Goal: Book appointment/travel/reservation: Register for event/course

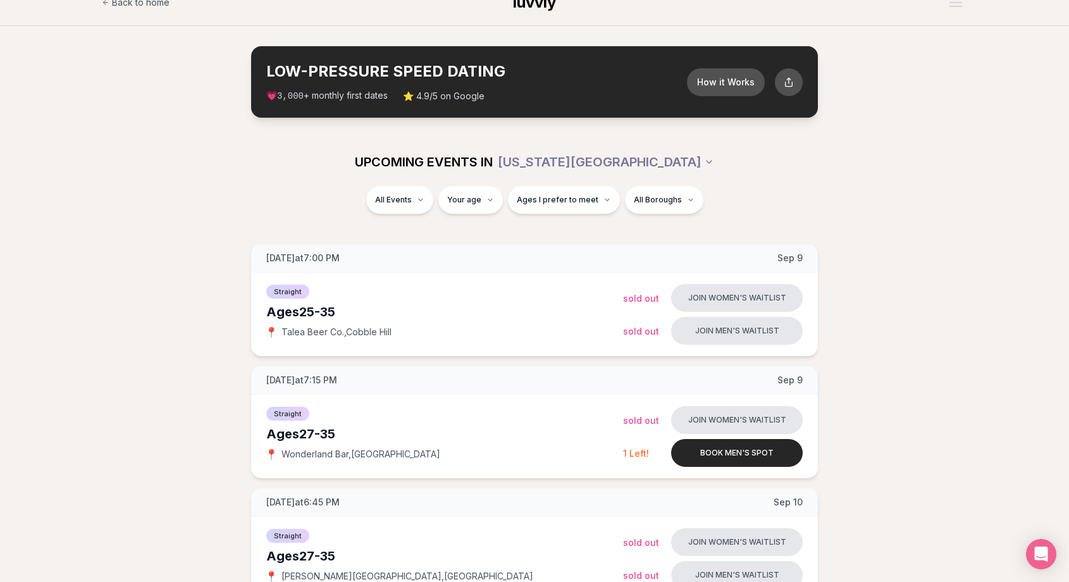
scroll to position [22, 0]
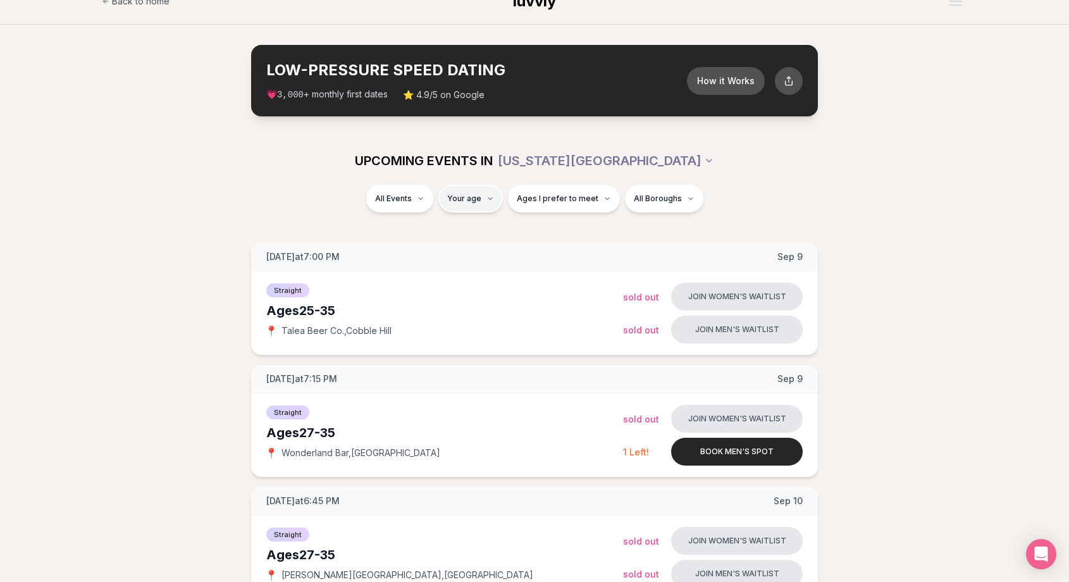
type input "**"
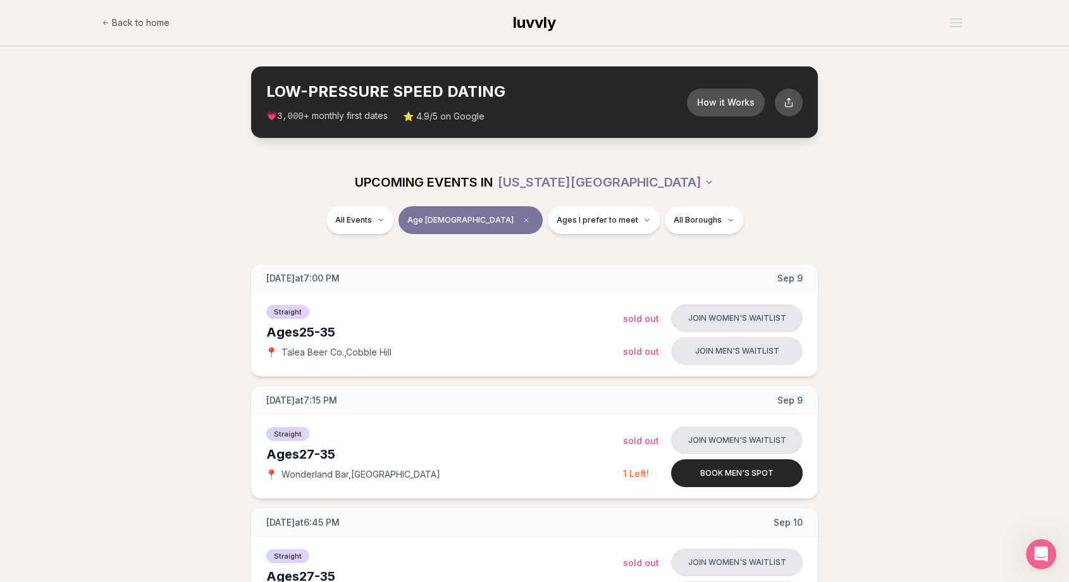
click at [476, 216] on span "Age [DEMOGRAPHIC_DATA]" at bounding box center [460, 220] width 106 height 10
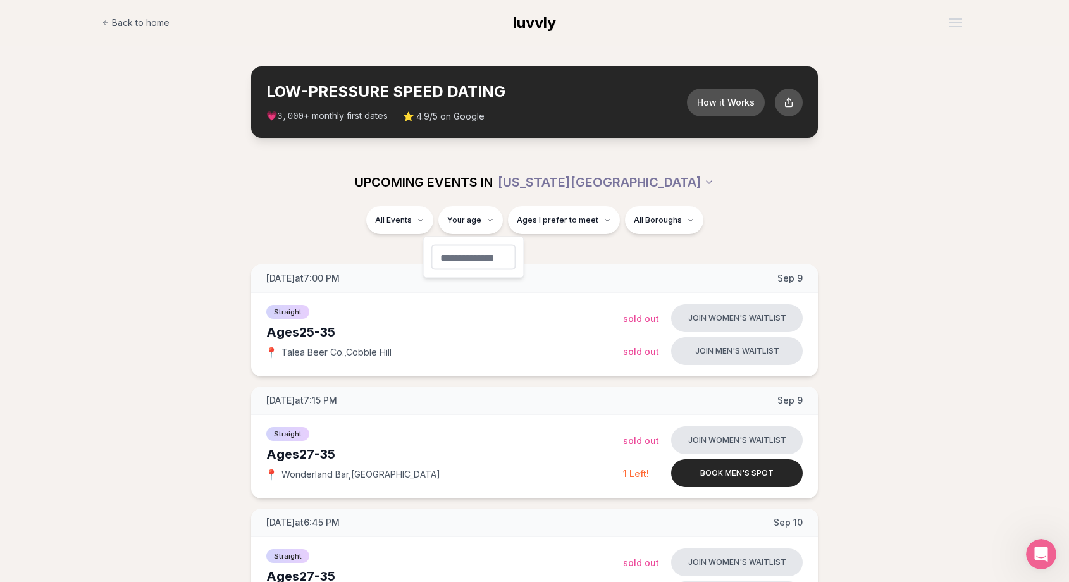
type input "**"
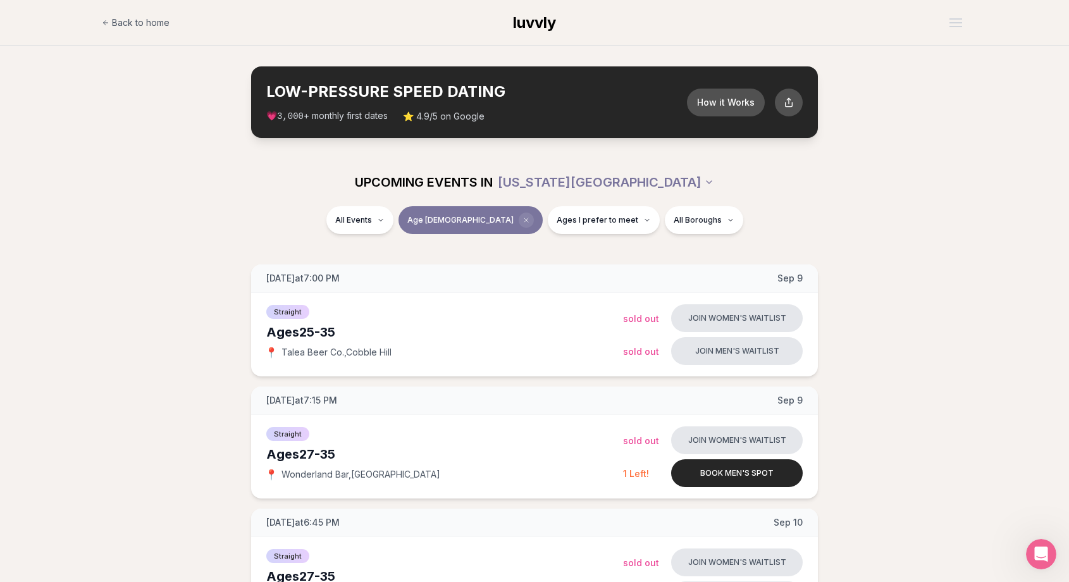
click at [519, 219] on span "Clear age" at bounding box center [526, 219] width 15 height 15
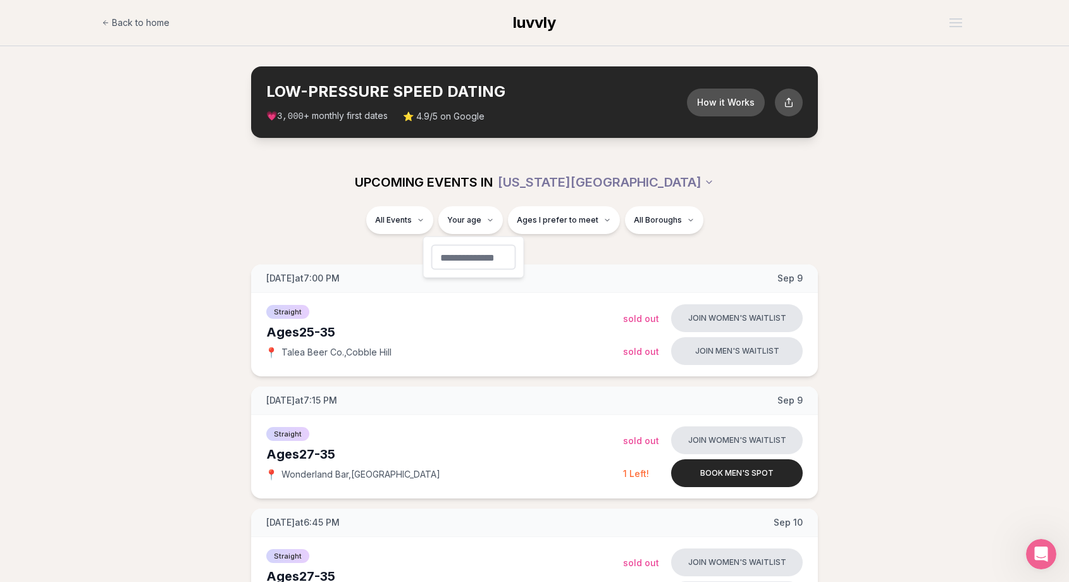
type input "**"
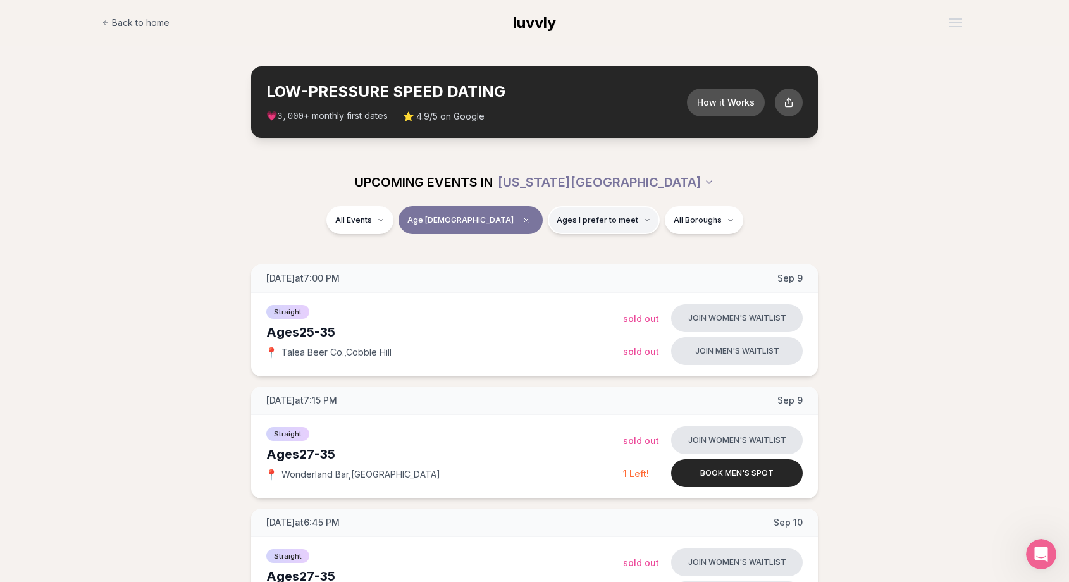
click at [557, 222] on span "Ages I prefer to meet" at bounding box center [598, 220] width 82 height 10
click at [514, 270] on button "Around my age" at bounding box center [513, 269] width 10 height 10
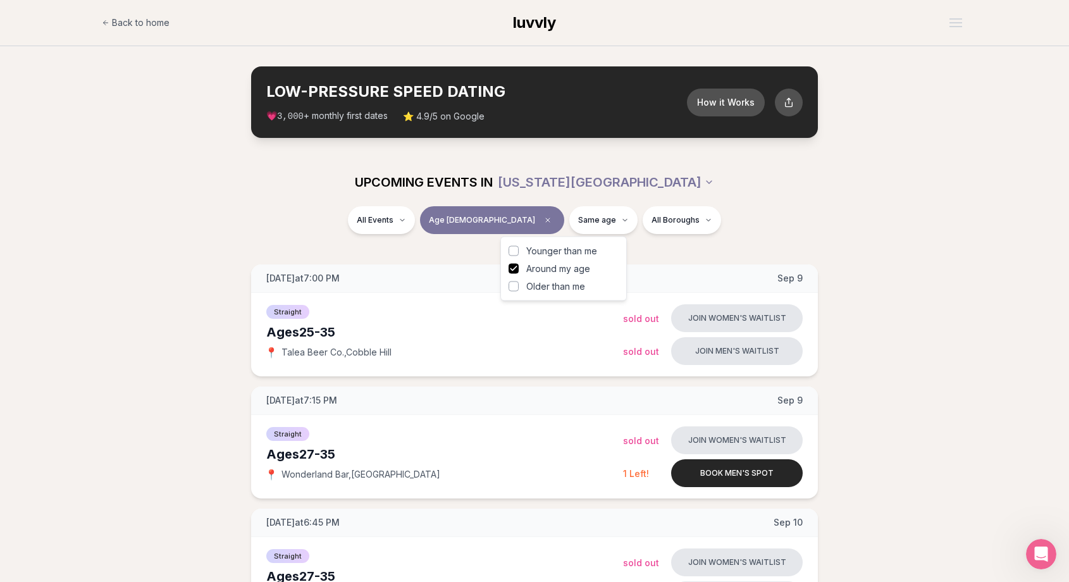
click at [514, 284] on button "Older than me" at bounding box center [513, 286] width 10 height 10
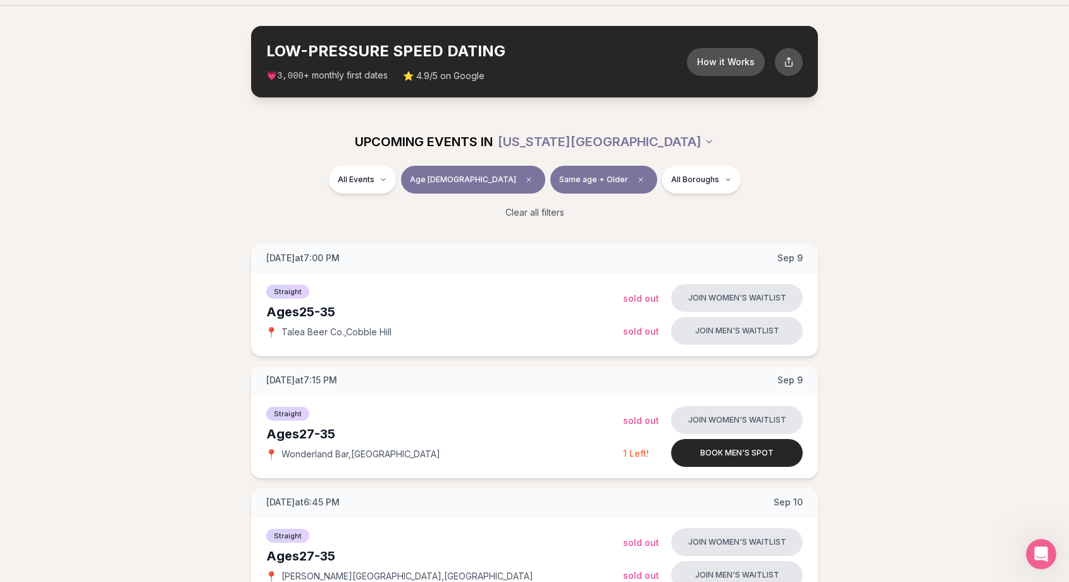
scroll to position [35, 0]
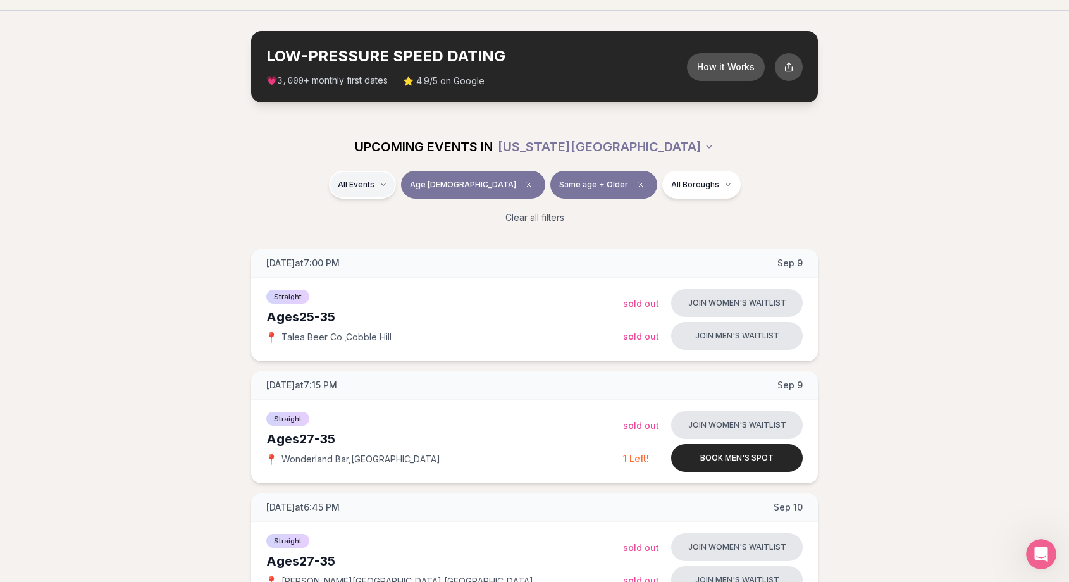
click at [400, 219] on div "Straight ( 53 )" at bounding box center [418, 218] width 120 height 28
click at [633, 179] on span "Clear preference" at bounding box center [640, 184] width 15 height 15
click at [572, 192] on button "Ages I prefer to meet" at bounding box center [604, 185] width 112 height 28
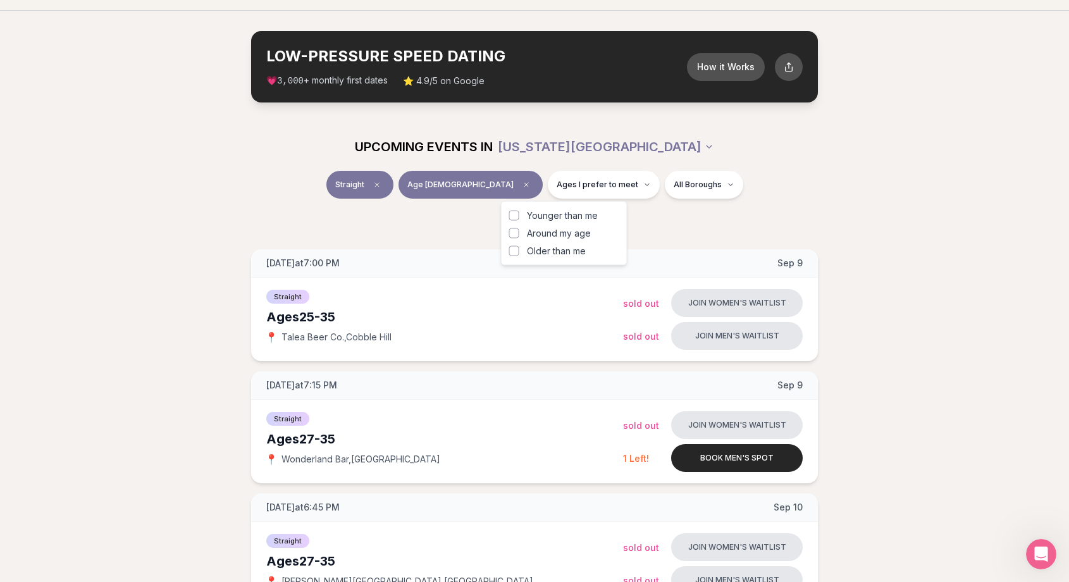
click at [543, 250] on span "Older than me" at bounding box center [556, 251] width 59 height 13
click at [519, 250] on button "Older than me" at bounding box center [514, 251] width 10 height 10
click at [691, 209] on div "Clear all filters" at bounding box center [534, 218] width 708 height 28
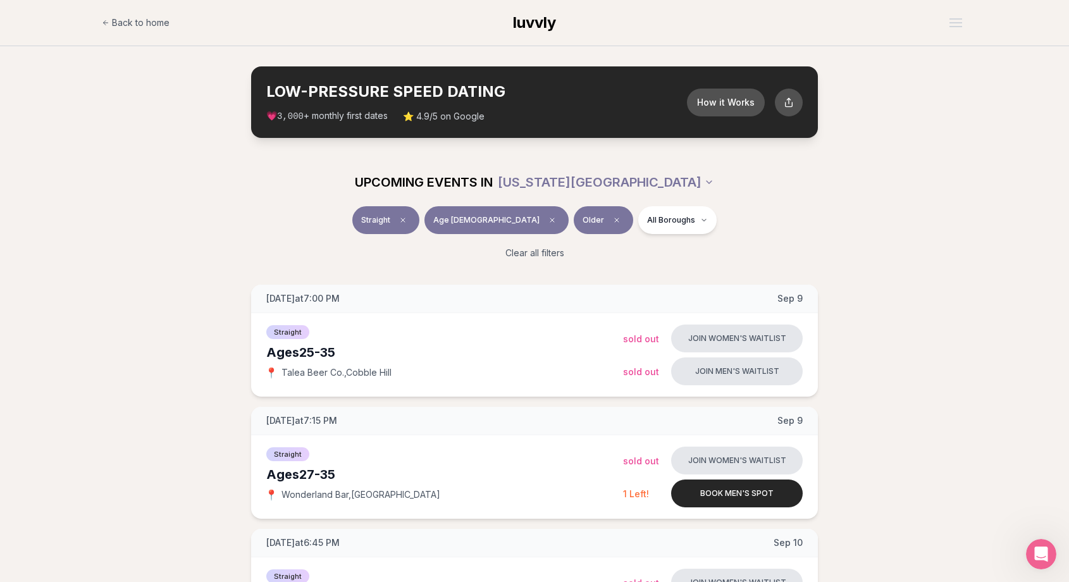
click at [502, 218] on button "Age [DEMOGRAPHIC_DATA]" at bounding box center [496, 220] width 144 height 28
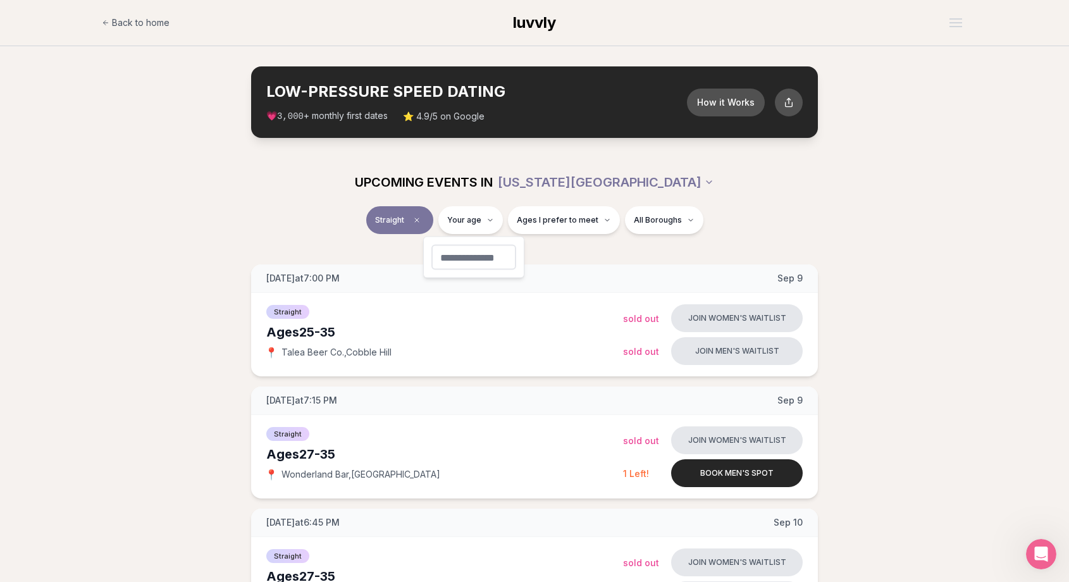
click at [465, 263] on input "number" at bounding box center [473, 257] width 85 height 25
type input "**"
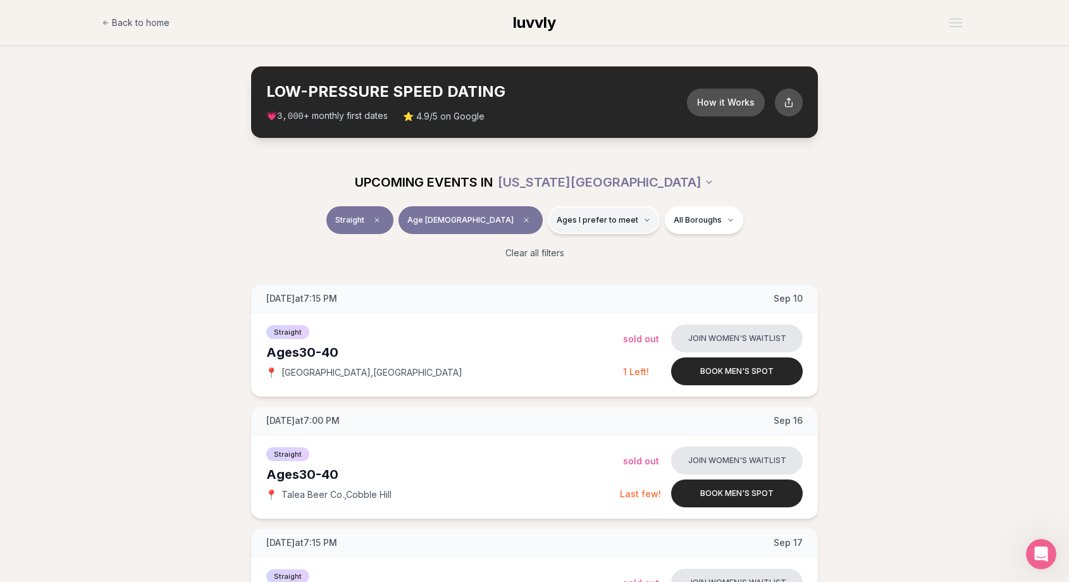
click at [576, 221] on span "Ages I prefer to meet" at bounding box center [598, 220] width 82 height 10
click at [517, 267] on button "Around my age" at bounding box center [514, 269] width 10 height 10
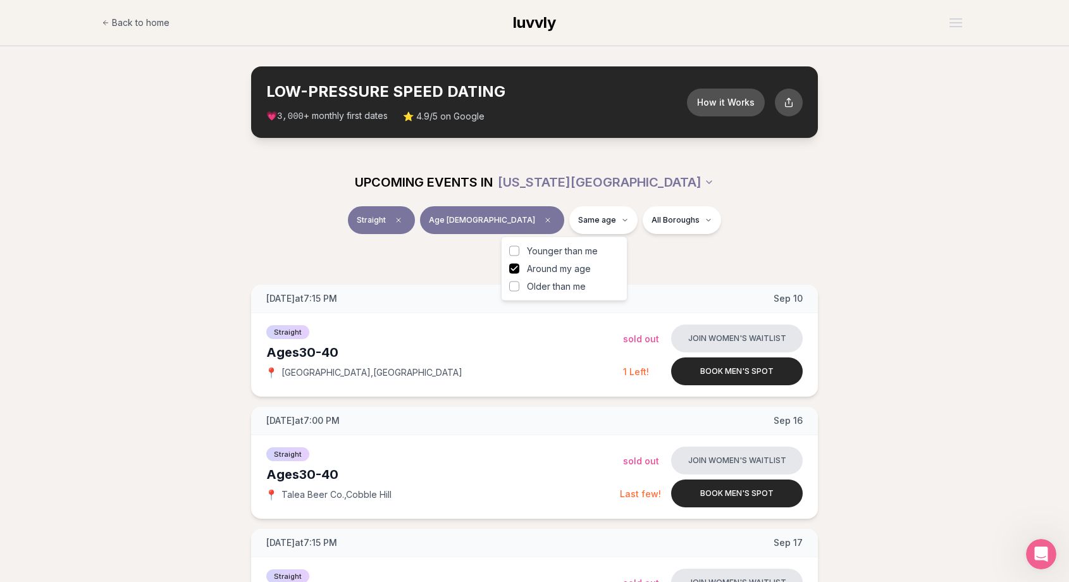
click at [514, 285] on button "Older than me" at bounding box center [514, 286] width 10 height 10
click at [665, 246] on div "Clear all filters" at bounding box center [534, 253] width 708 height 28
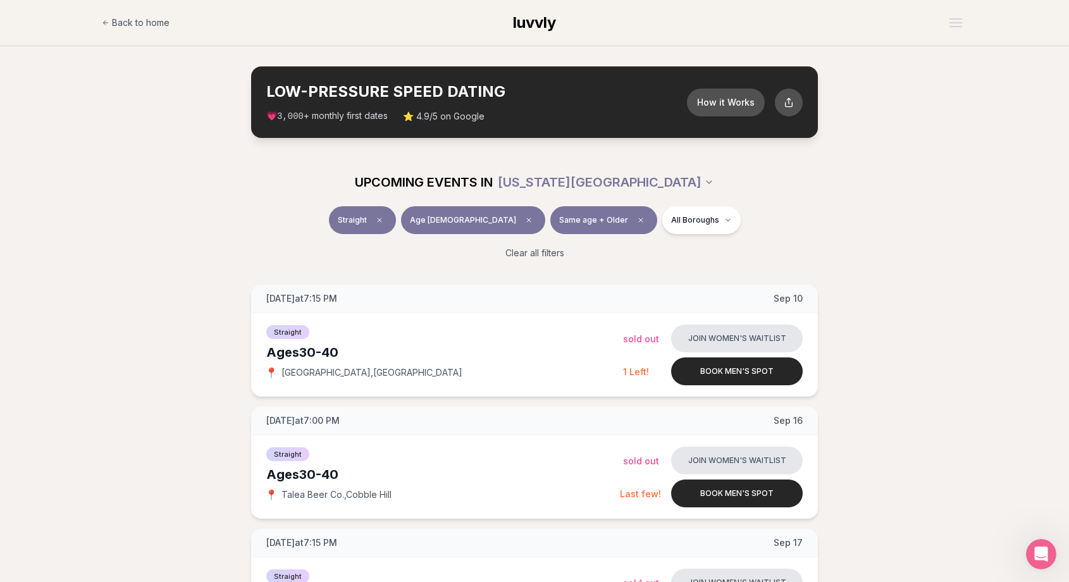
click at [474, 219] on span "Age [DEMOGRAPHIC_DATA]" at bounding box center [463, 220] width 106 height 10
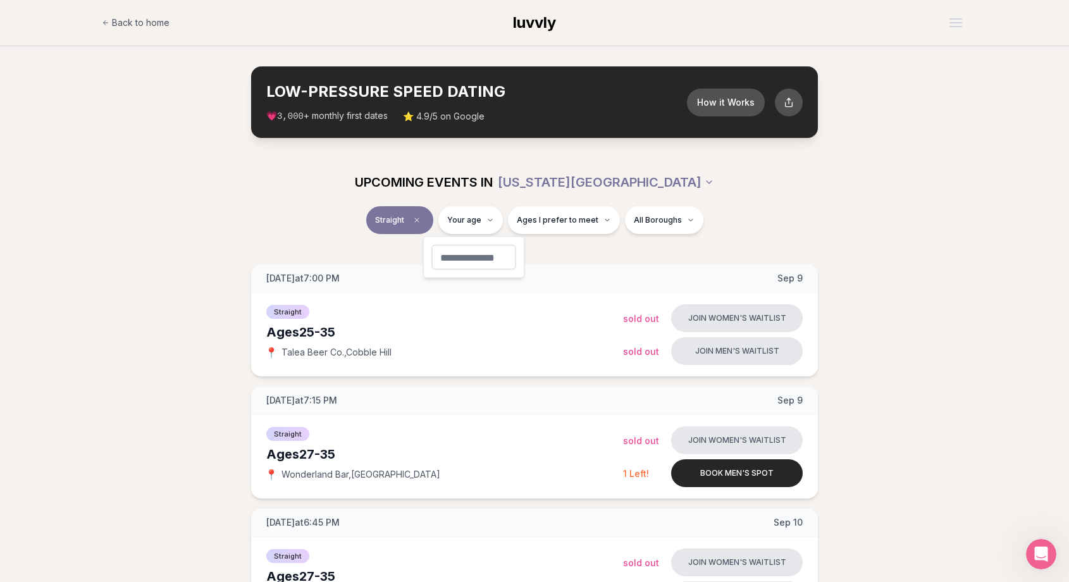
type input "**"
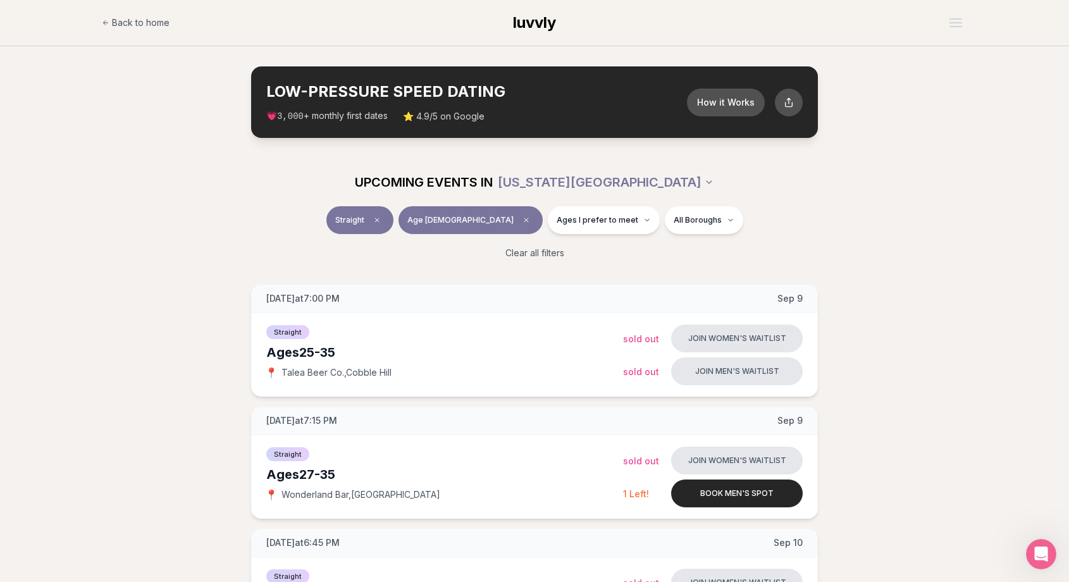
click at [467, 216] on span "Age [DEMOGRAPHIC_DATA]" at bounding box center [460, 220] width 106 height 10
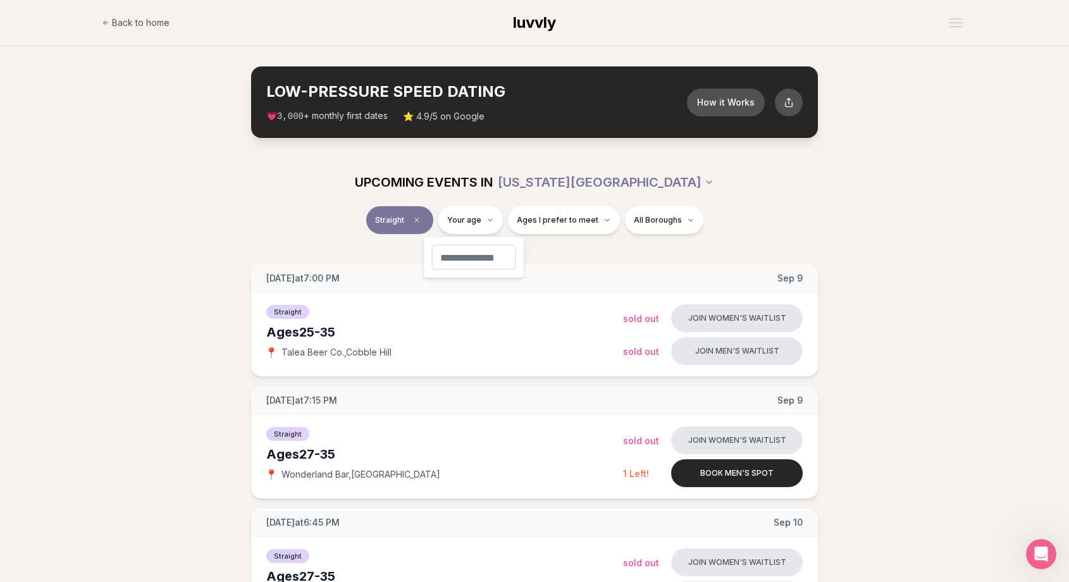
type input "**"
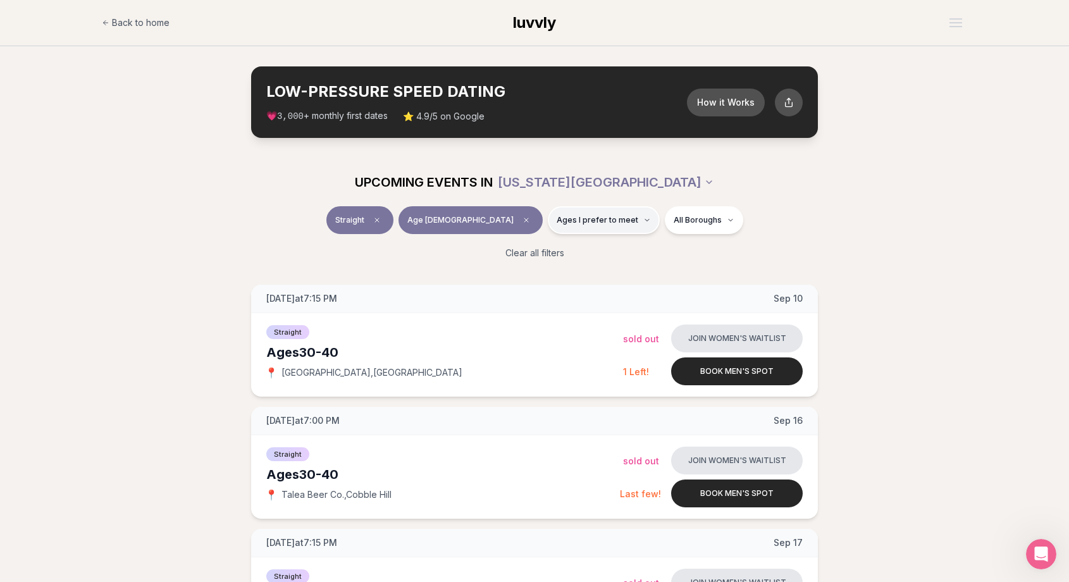
click at [560, 224] on span "Ages I prefer to meet" at bounding box center [598, 220] width 82 height 10
click at [515, 269] on button "Around my age" at bounding box center [514, 269] width 10 height 10
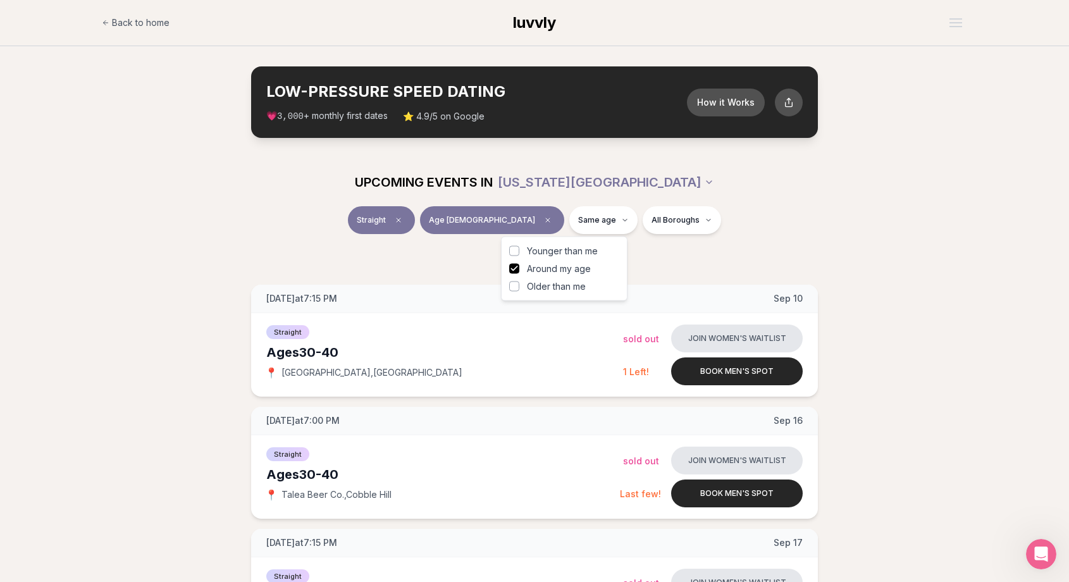
click at [509, 289] on button "Older than me" at bounding box center [514, 286] width 10 height 10
click at [445, 262] on div "Clear all filters" at bounding box center [534, 253] width 708 height 28
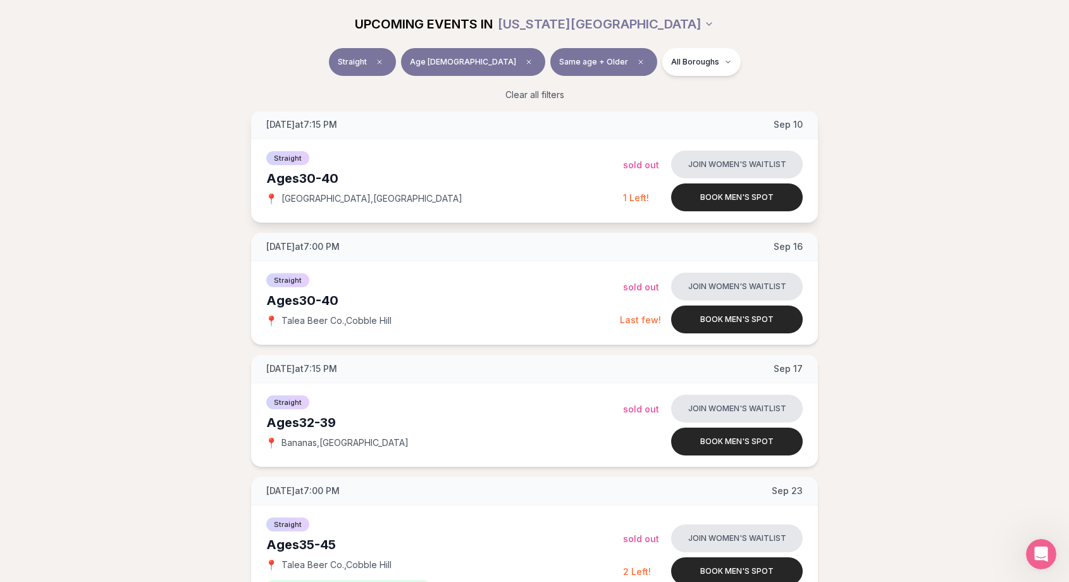
scroll to position [175, 0]
